Goal: Task Accomplishment & Management: Use online tool/utility

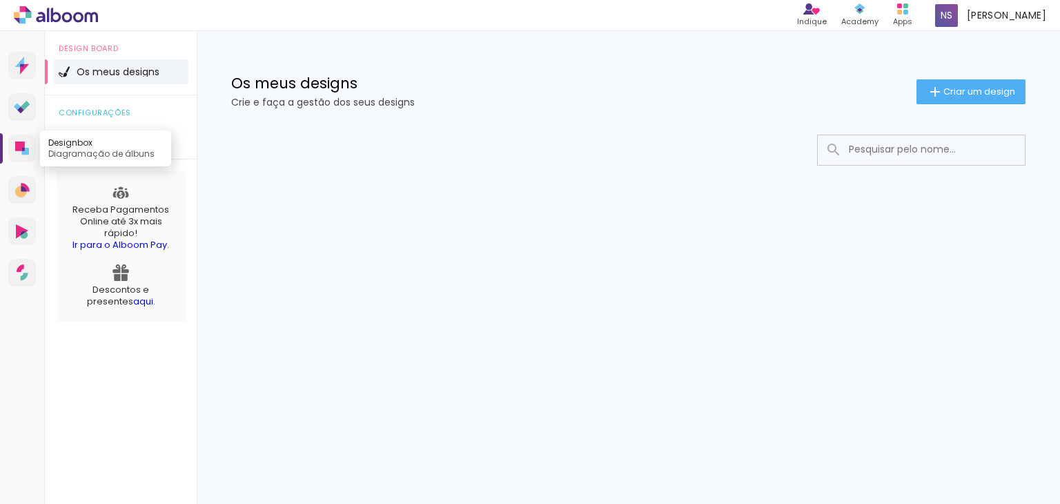
click at [21, 151] on icon at bounding box center [22, 148] width 14 height 14
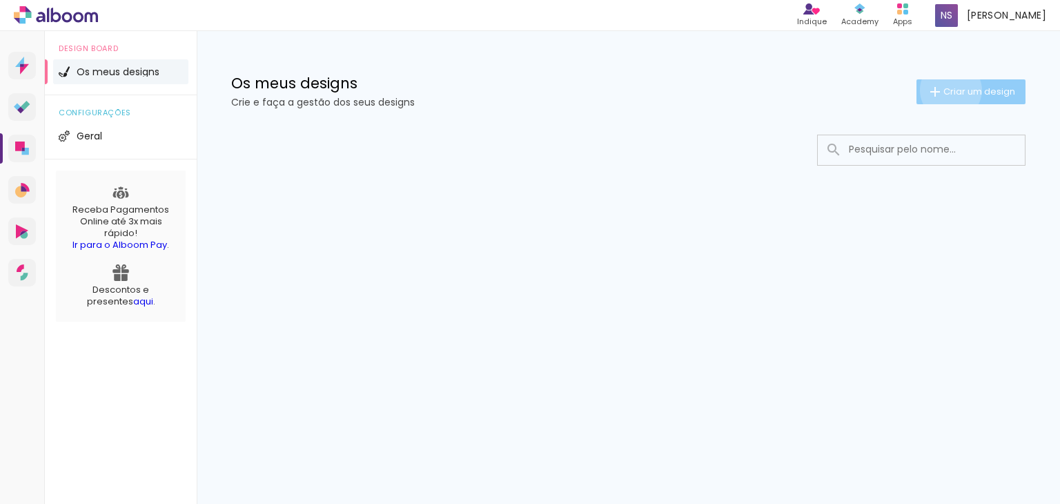
click at [948, 90] on span "Criar um design" at bounding box center [979, 91] width 72 height 9
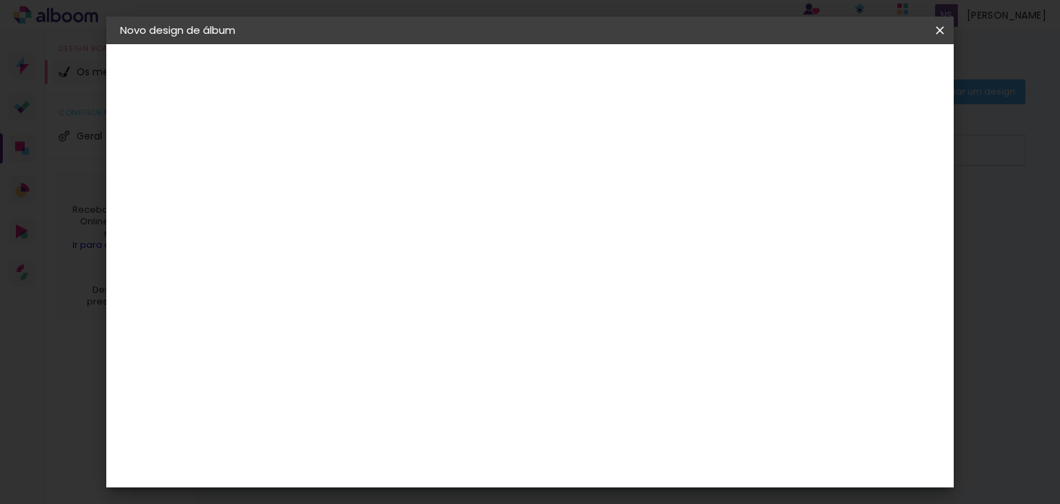
click at [346, 183] on input at bounding box center [346, 185] width 0 height 21
type input "!"
type input "1 ano gêmeas"
type paper-input "1 ano gêmeas"
click at [0, 0] on slot "Avançar" at bounding box center [0, 0] width 0 height 0
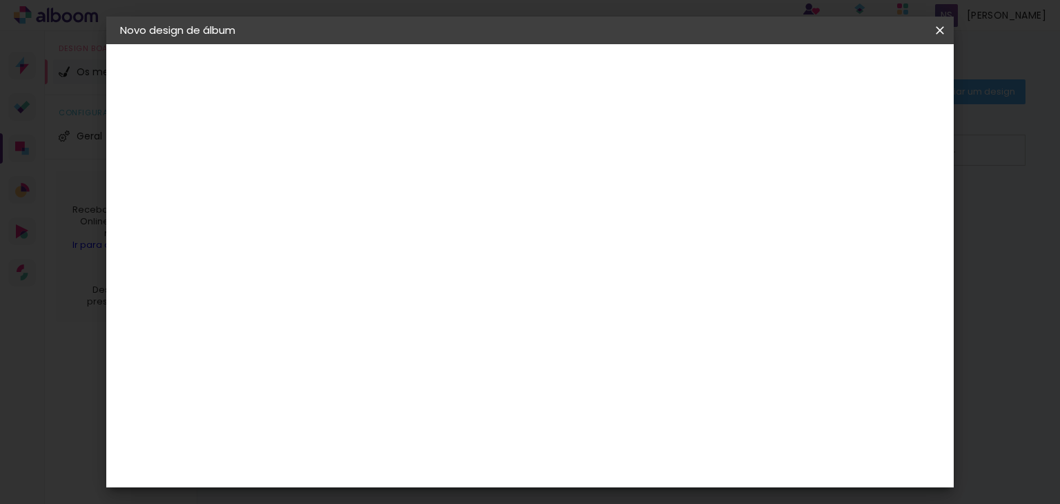
click at [0, 0] on slot "Tamanho Livre" at bounding box center [0, 0] width 0 height 0
click at [389, 264] on input at bounding box center [374, 262] width 127 height 17
click at [354, 316] on div "Go image" at bounding box center [353, 327] width 34 height 22
click at [0, 0] on slot "Avançar" at bounding box center [0, 0] width 0 height 0
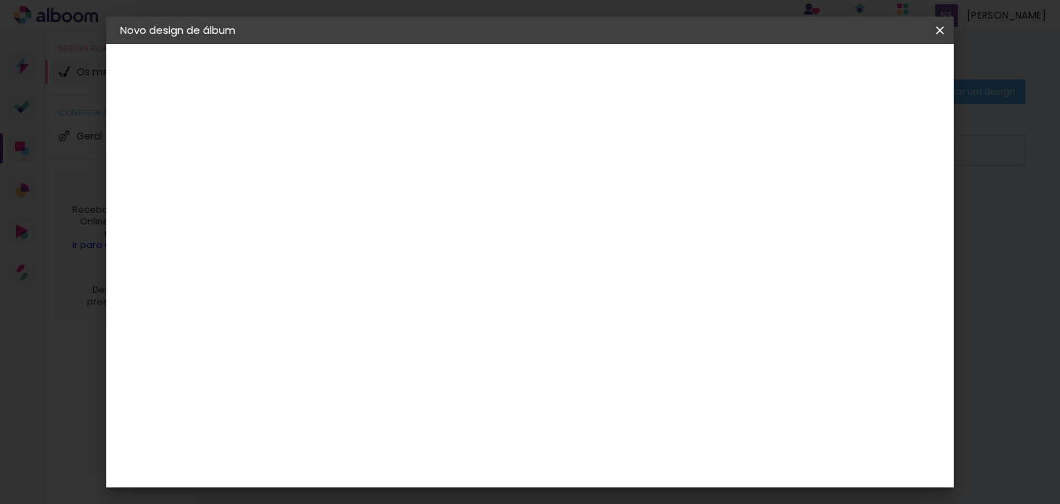
click at [400, 231] on input "text" at bounding box center [373, 240] width 54 height 21
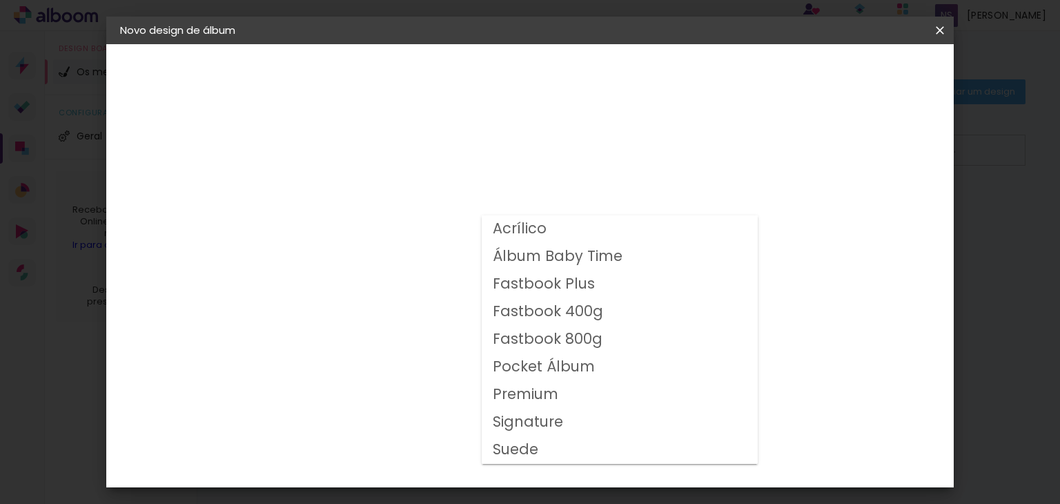
click at [0, 0] on slot "Premium" at bounding box center [0, 0] width 0 height 0
type input "Premium"
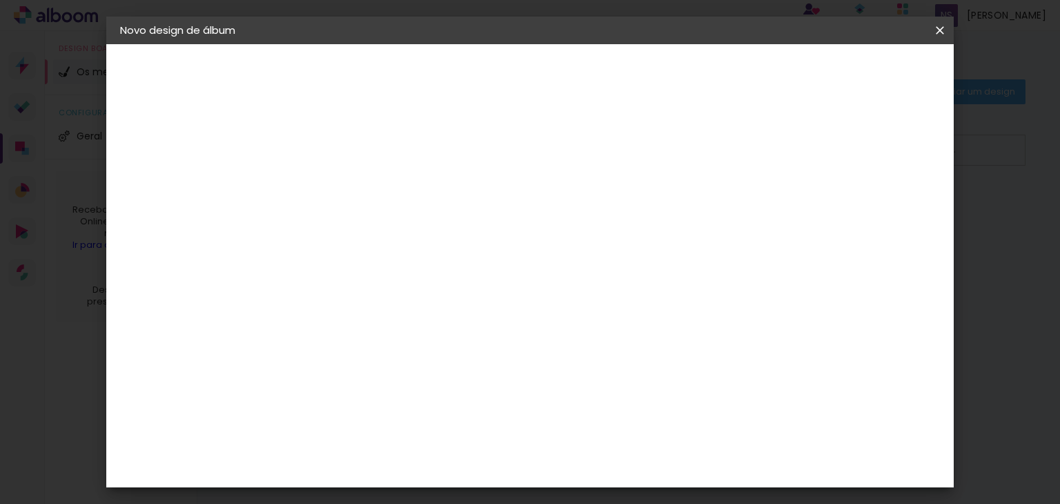
scroll to position [207, 0]
click at [439, 283] on span "20 × 20" at bounding box center [407, 305] width 64 height 45
click at [0, 0] on slot "Avançar" at bounding box center [0, 0] width 0 height 0
click at [337, 155] on input "2" at bounding box center [335, 148] width 48 height 17
click at [638, 149] on div at bounding box center [631, 149] width 12 height 12
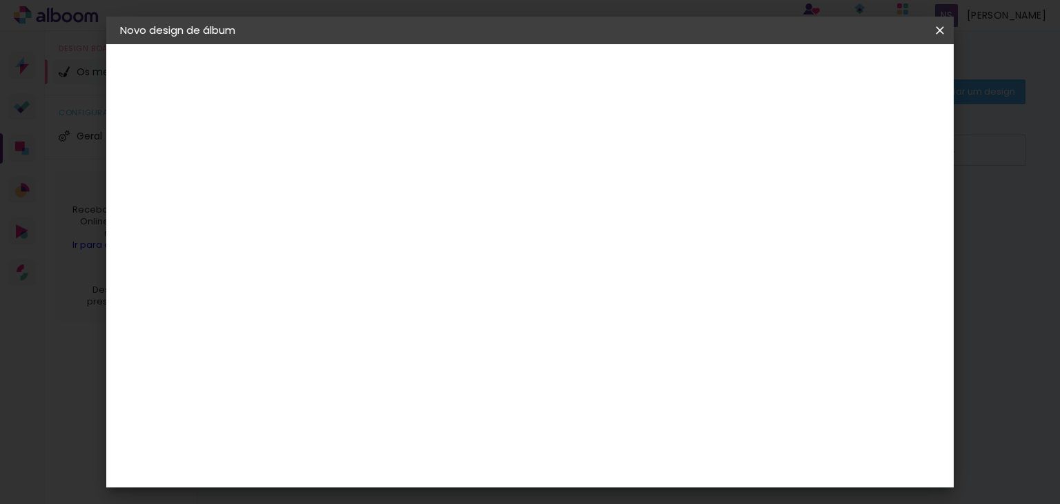
type paper-checkbox "on"
click at [723, 70] on span "Iniciar design" at bounding box center [691, 73] width 63 height 10
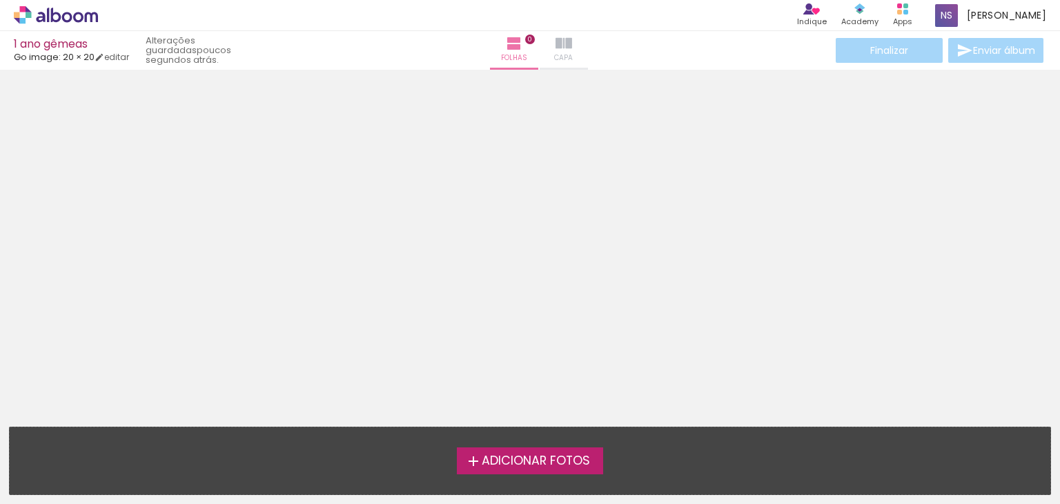
click at [556, 43] on iron-icon at bounding box center [564, 43] width 17 height 17
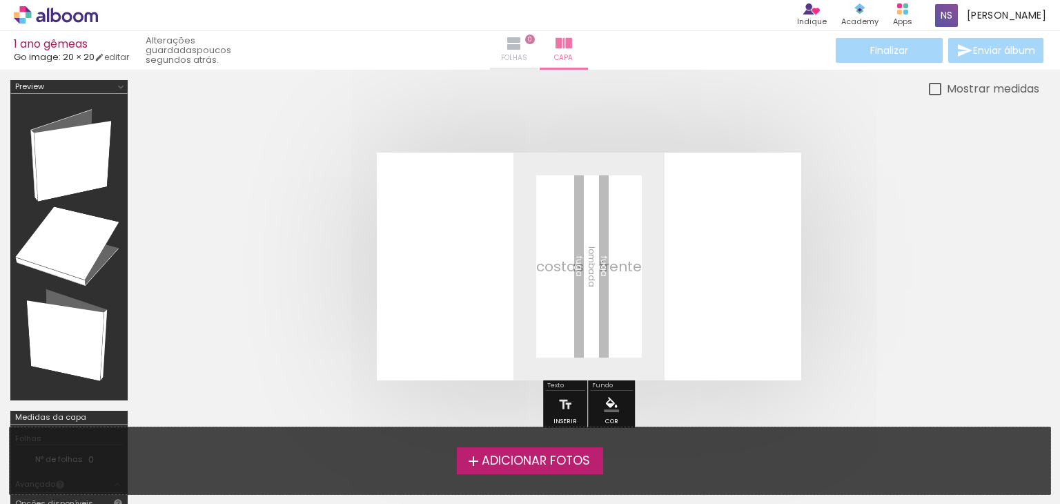
click at [506, 46] on iron-icon at bounding box center [514, 43] width 17 height 17
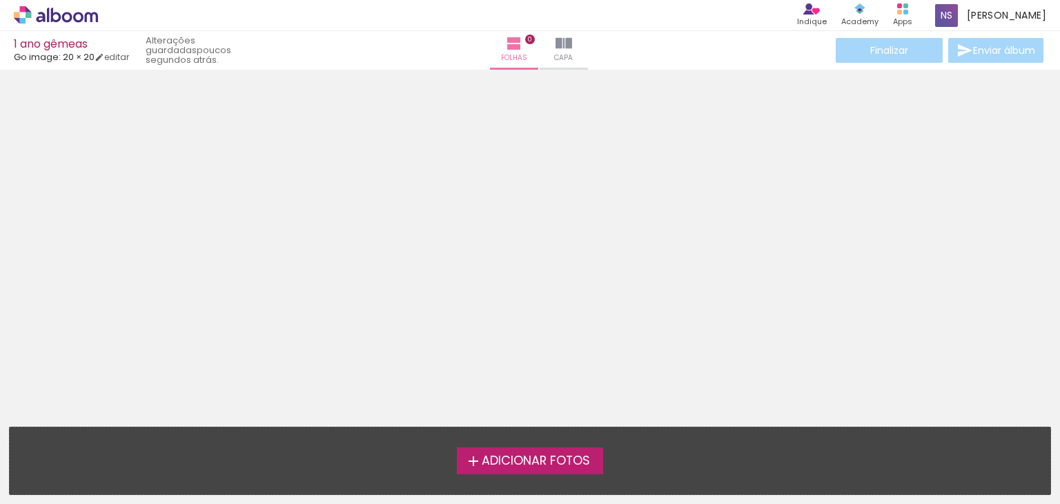
click at [513, 461] on span "Adicionar Fotos" at bounding box center [536, 461] width 108 height 12
click at [0, 0] on input "file" at bounding box center [0, 0] width 0 height 0
